Goal: Task Accomplishment & Management: Manage account settings

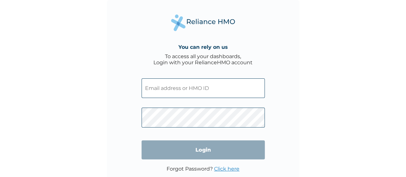
click at [164, 92] on input "text" at bounding box center [202, 88] width 123 height 20
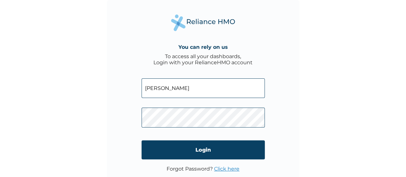
type input "[EMAIL_ADDRESS][DOMAIN_NAME]"
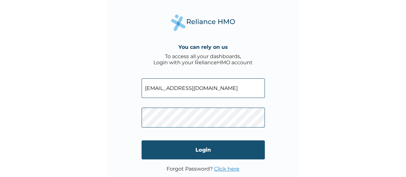
click at [201, 150] on input "Login" at bounding box center [202, 149] width 123 height 19
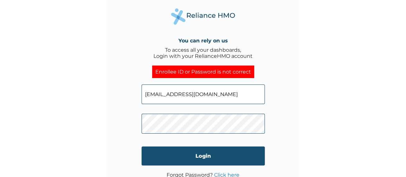
click at [208, 157] on input "Login" at bounding box center [202, 155] width 123 height 19
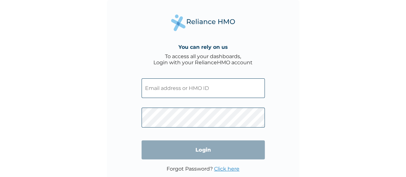
click at [204, 91] on input "text" at bounding box center [202, 88] width 123 height 20
type input "[EMAIL_ADDRESS][DOMAIN_NAME]"
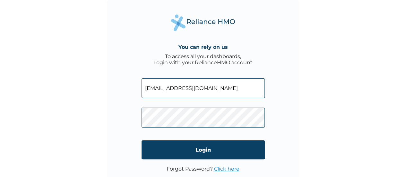
click at [224, 169] on link "Click here" at bounding box center [226, 168] width 25 height 6
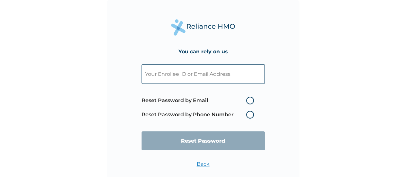
click at [248, 102] on label "Reset Password by Email" at bounding box center [198, 101] width 115 height 8
click at [247, 102] on input "Reset Password by Email" at bounding box center [242, 100] width 10 height 10
radio input "true"
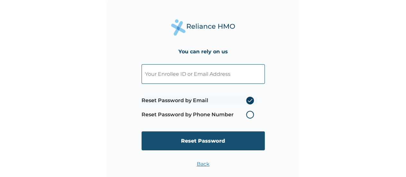
click at [238, 139] on input "Reset Password" at bounding box center [202, 140] width 123 height 19
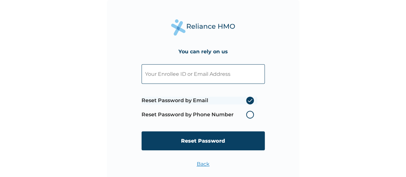
click at [215, 76] on input "text" at bounding box center [202, 74] width 123 height 20
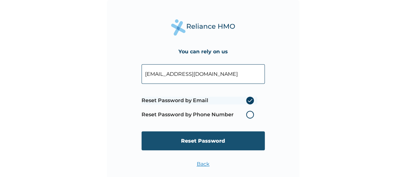
type input "Chisom0072001@yahoo.com"
click at [214, 140] on input "Reset Password" at bounding box center [202, 140] width 123 height 19
